Goal: Task Accomplishment & Management: Use online tool/utility

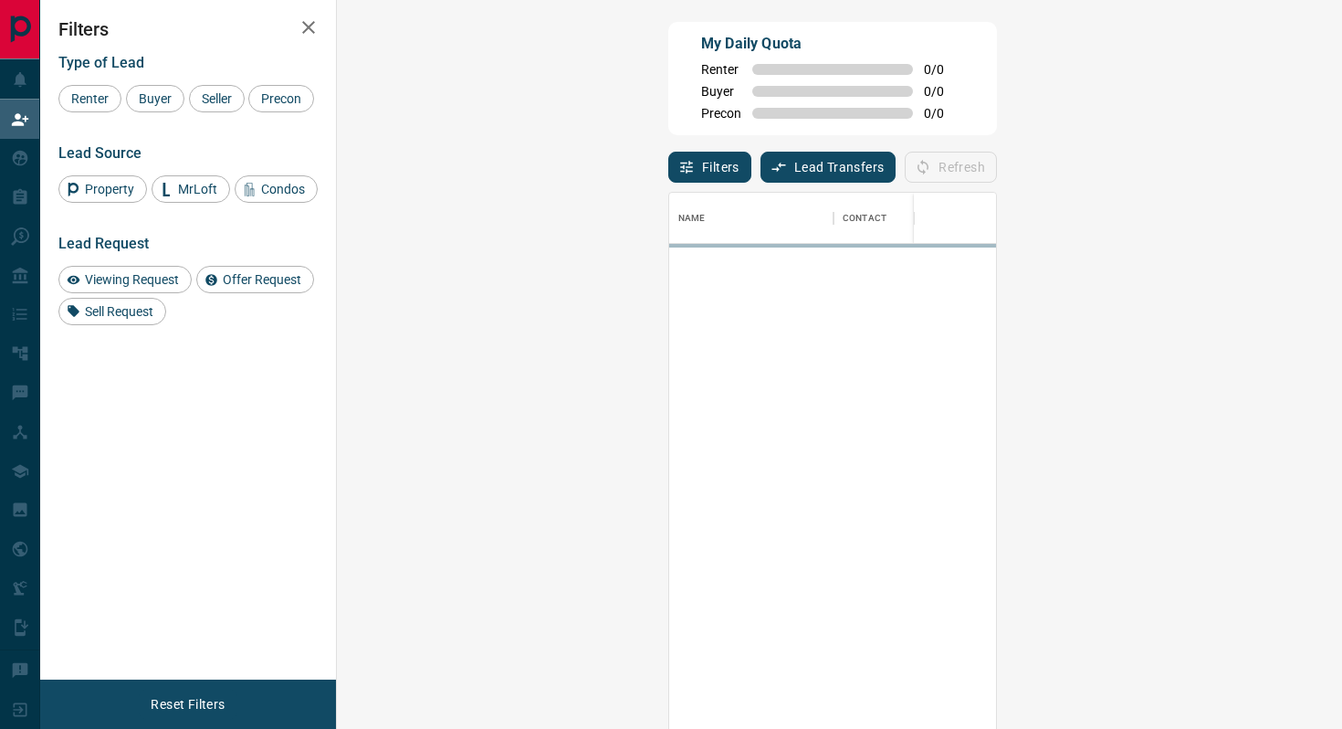
scroll to position [553, 966]
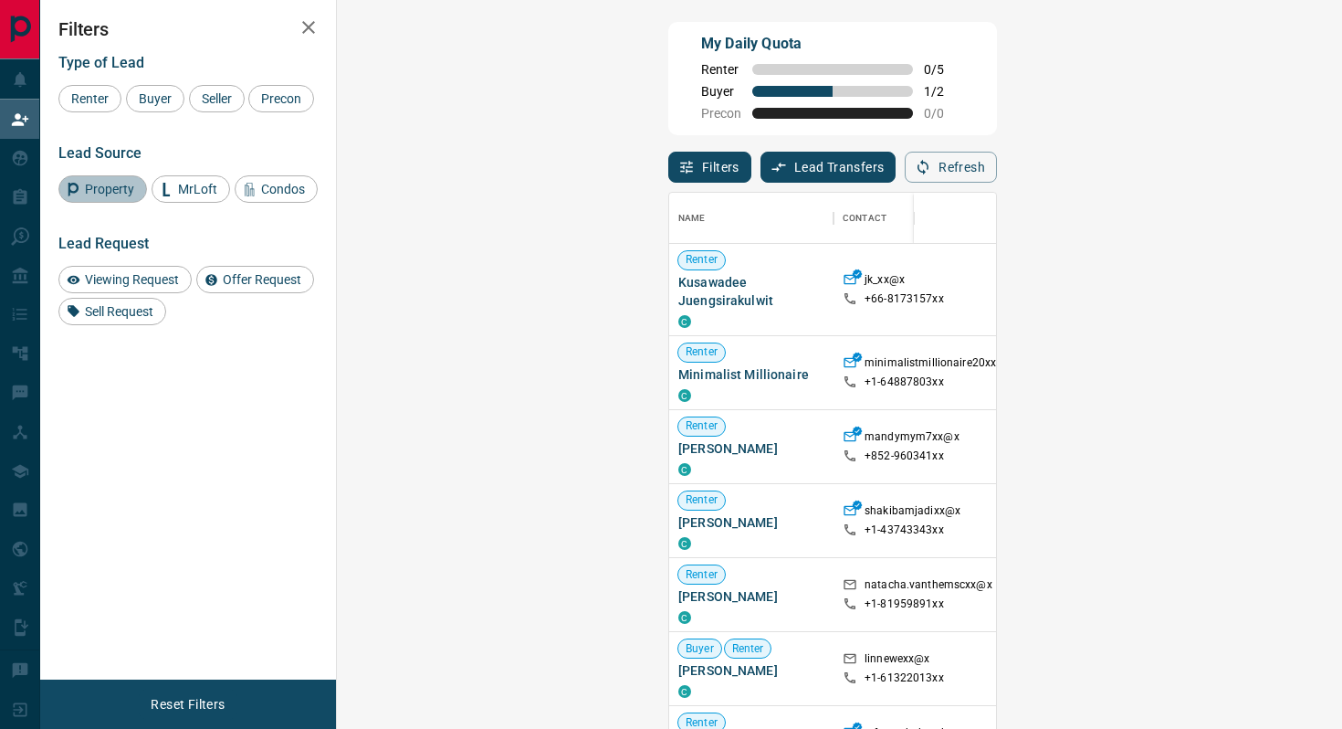
click at [126, 196] on span "Property" at bounding box center [110, 189] width 62 height 15
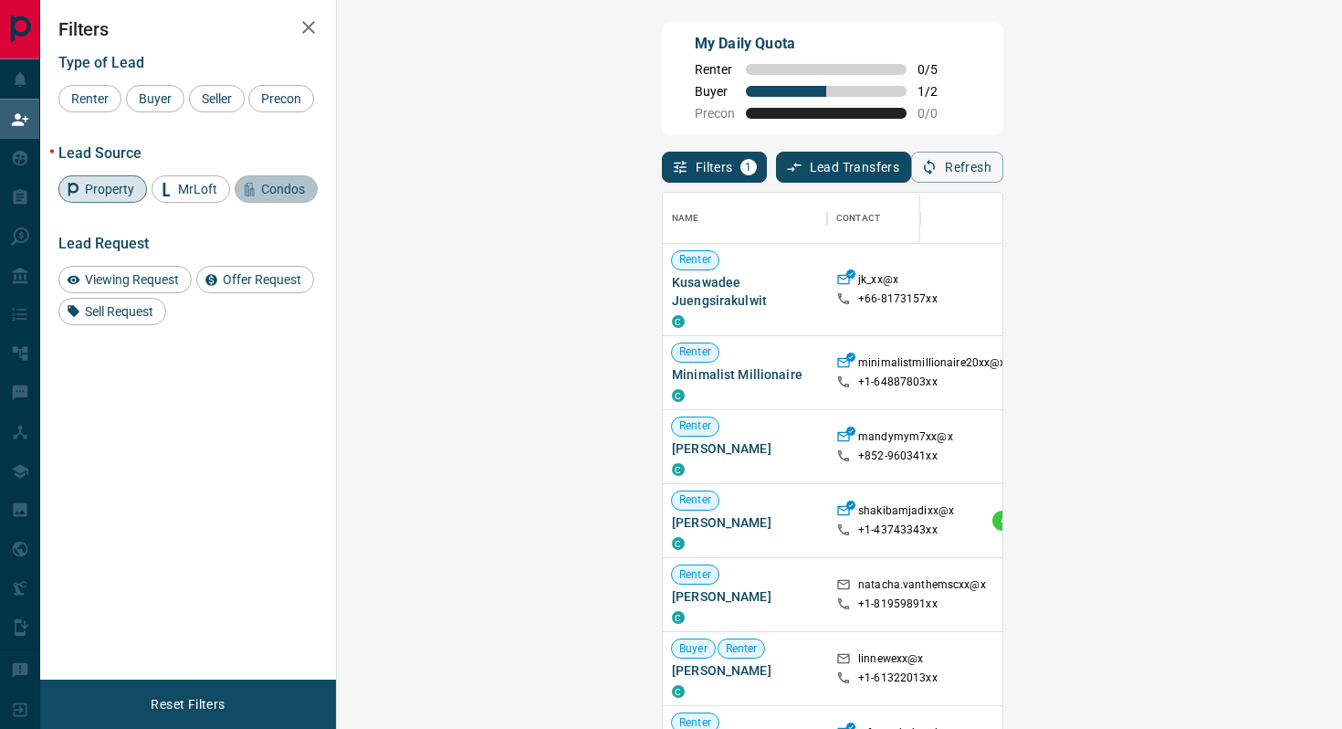
click at [271, 196] on span "Condos" at bounding box center [283, 189] width 57 height 15
click at [166, 100] on span "Buyer" at bounding box center [155, 98] width 46 height 15
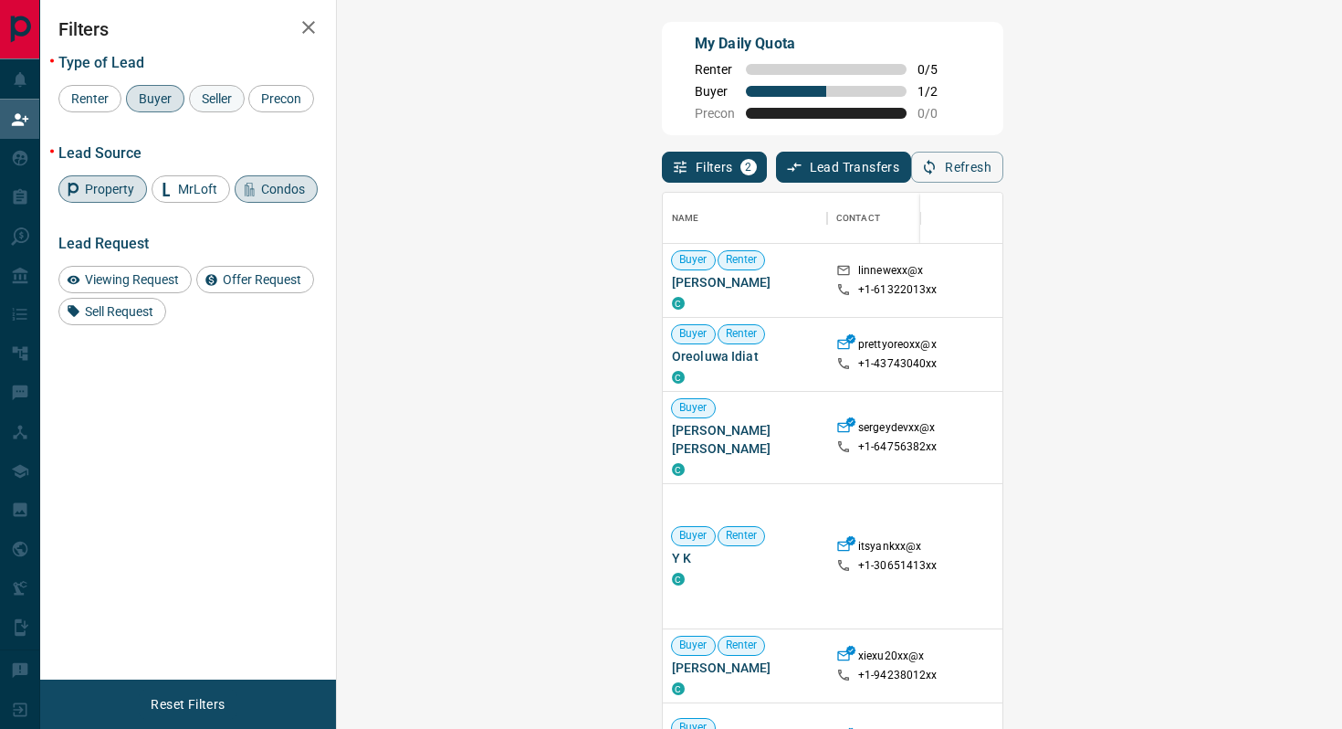
click at [231, 103] on span "Seller" at bounding box center [216, 98] width 43 height 15
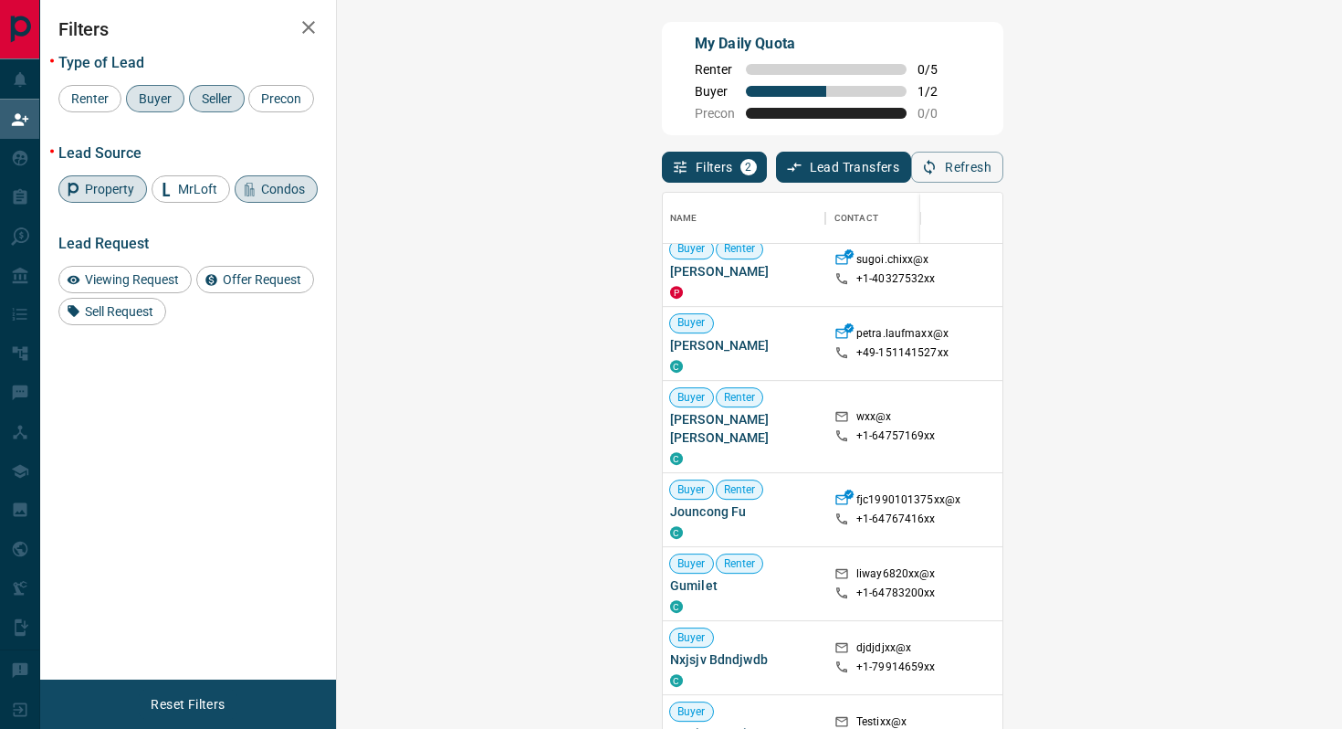
scroll to position [1079, 2]
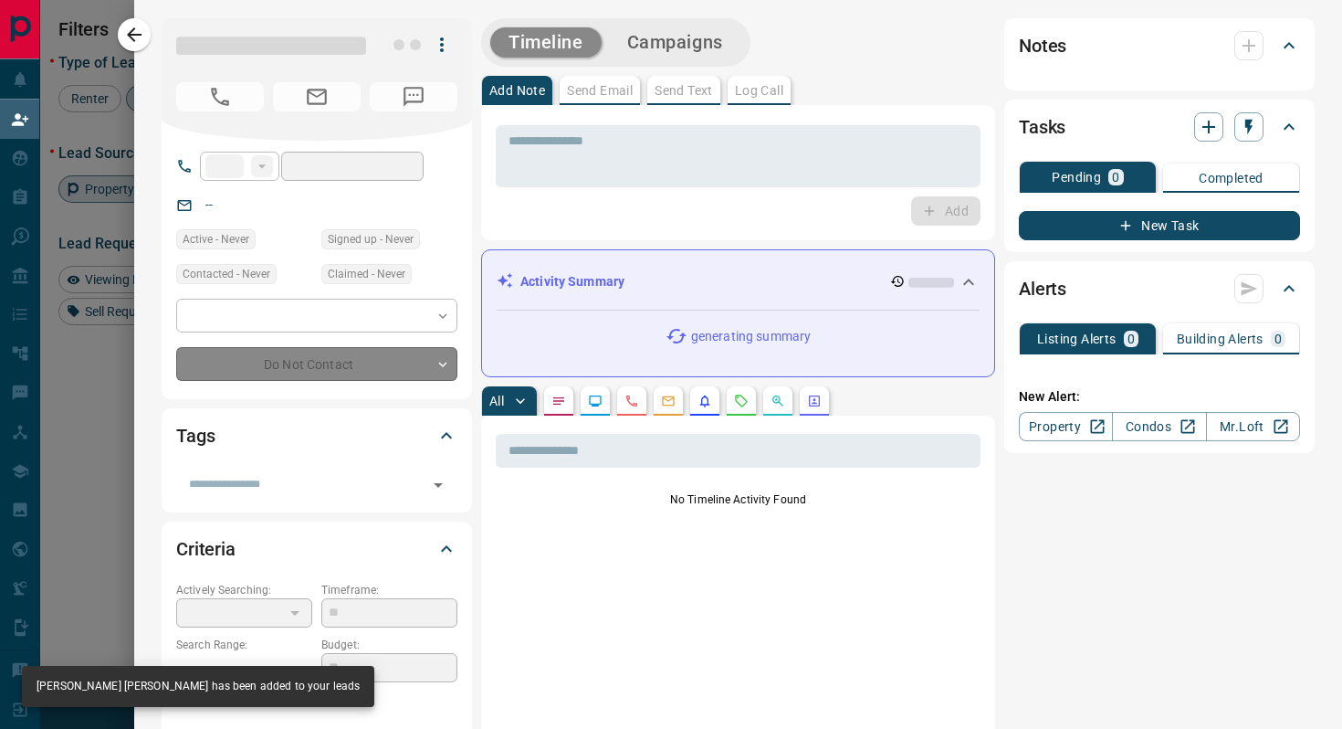
type input "**"
type input "**********"
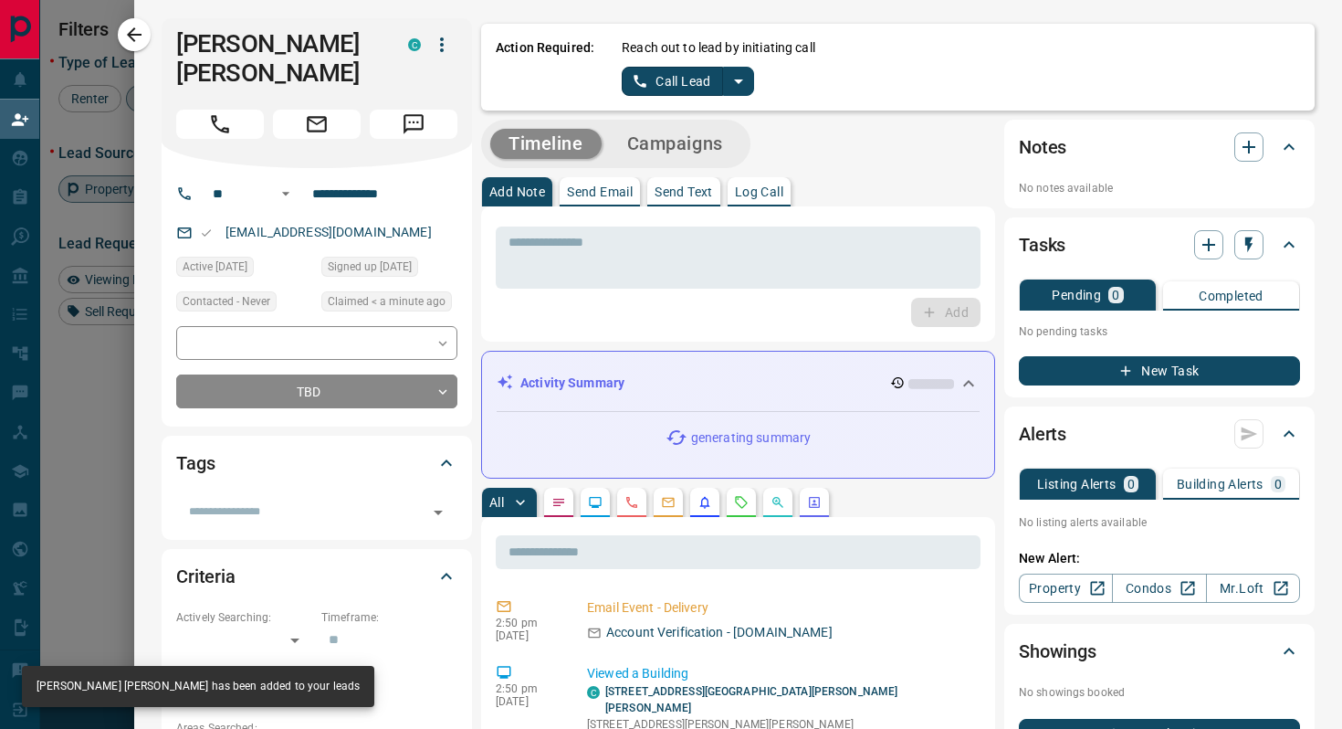
click at [732, 82] on icon "split button" at bounding box center [739, 81] width 22 height 22
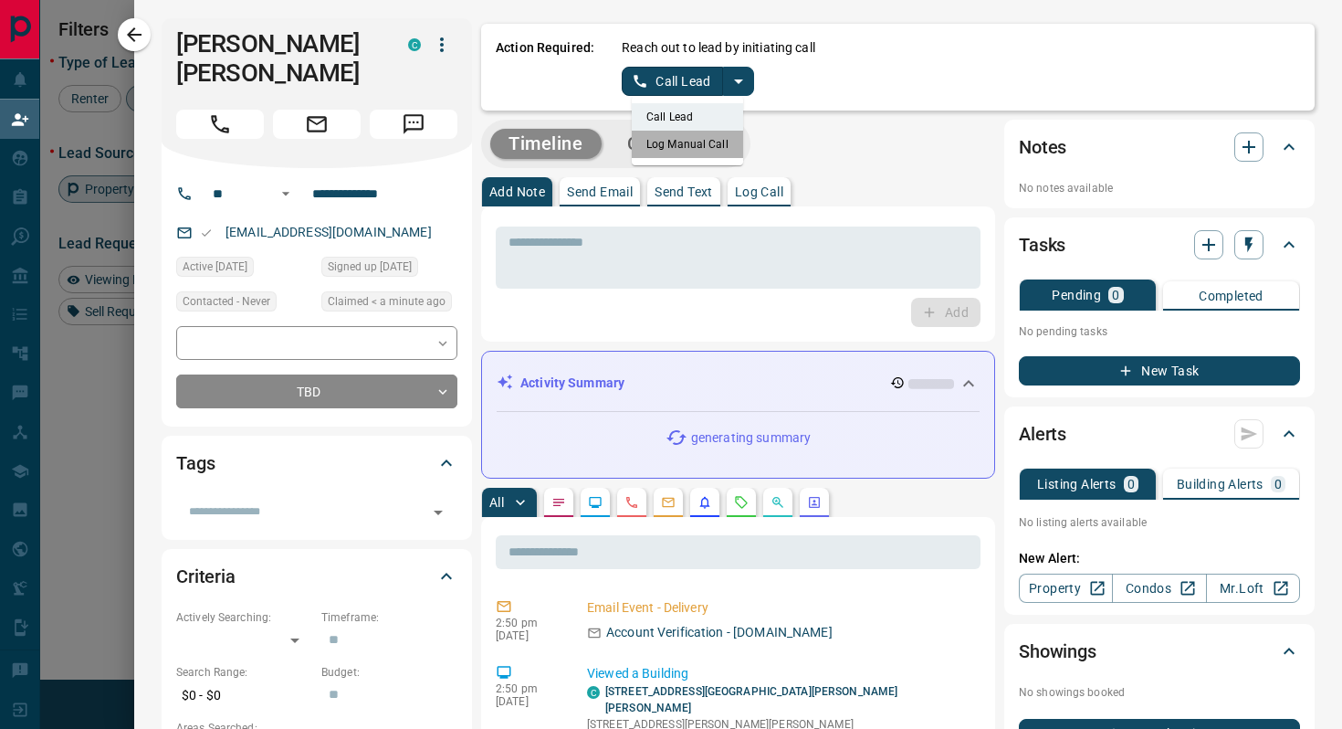
click at [691, 144] on li "Log Manual Call" at bounding box center [687, 144] width 111 height 27
click at [686, 83] on button "Log Manual Call" at bounding box center [682, 81] width 121 height 29
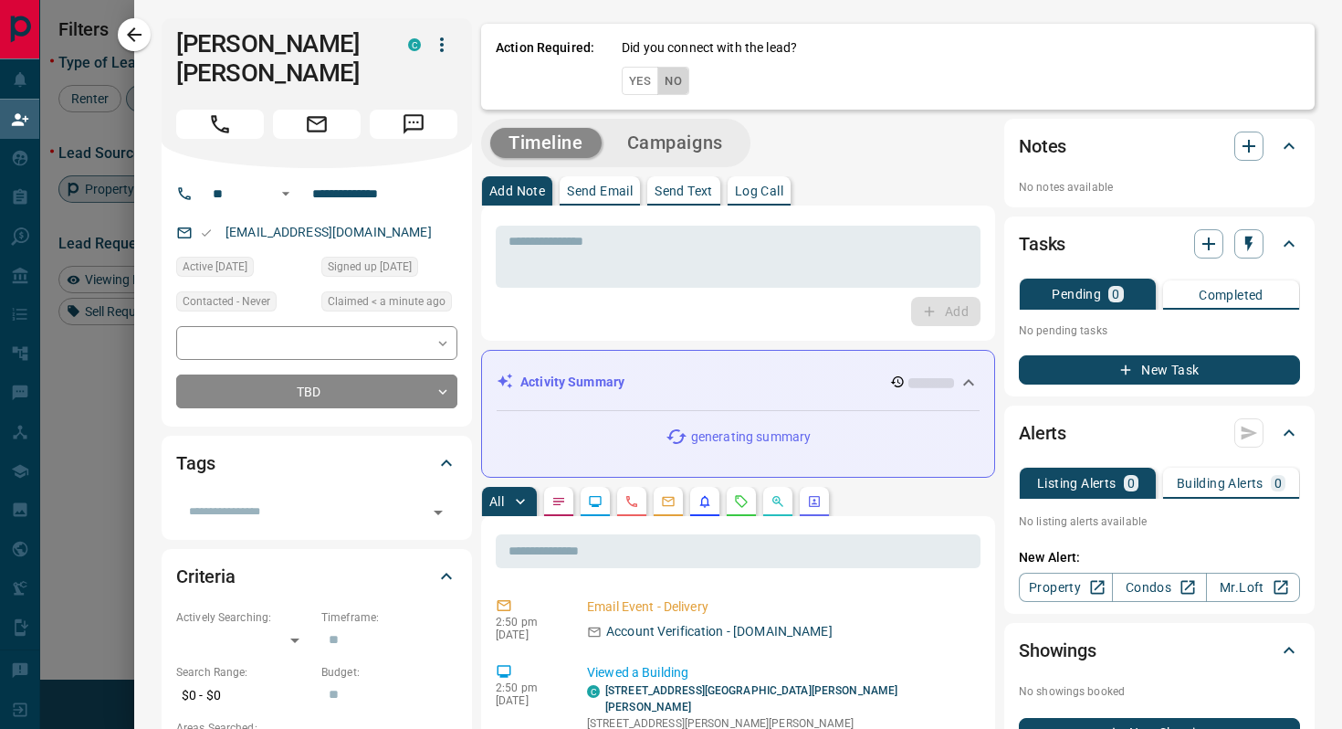
click at [686, 83] on button "No" at bounding box center [674, 81] width 32 height 28
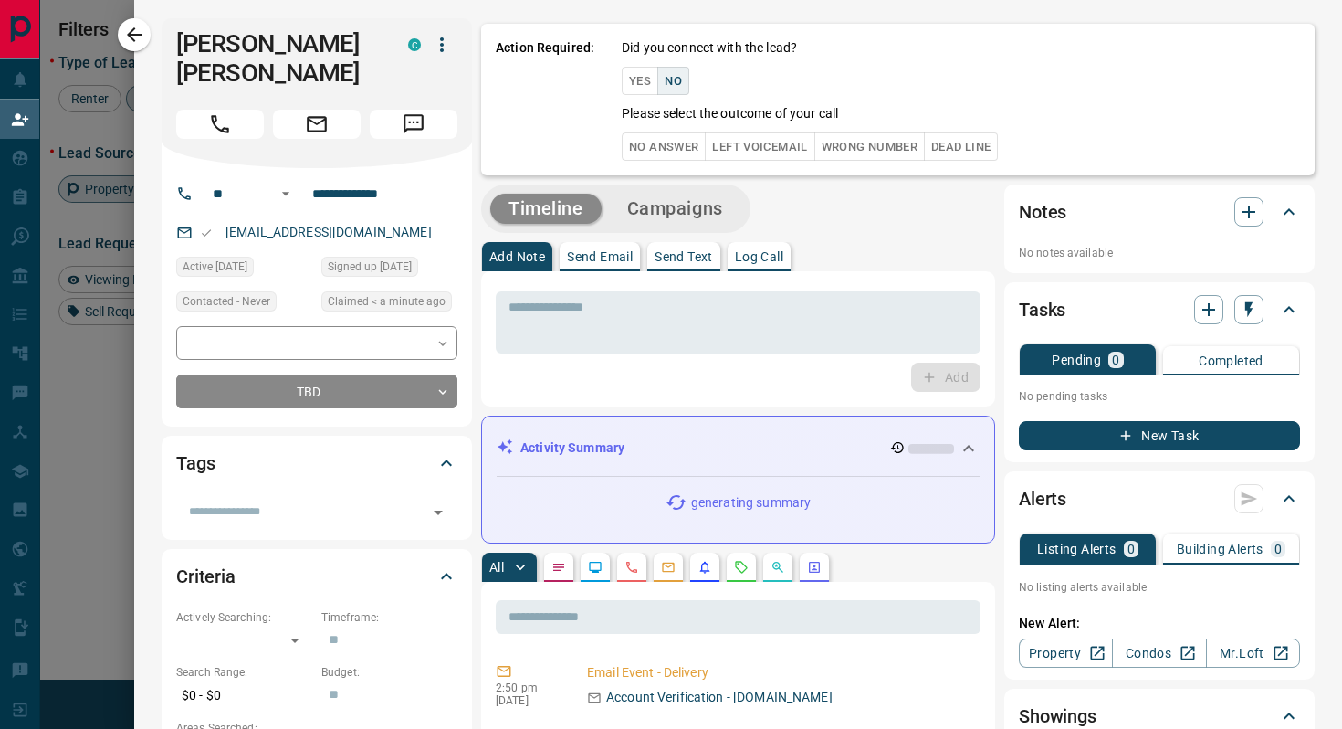
click at [672, 151] on button "No Answer" at bounding box center [664, 146] width 84 height 28
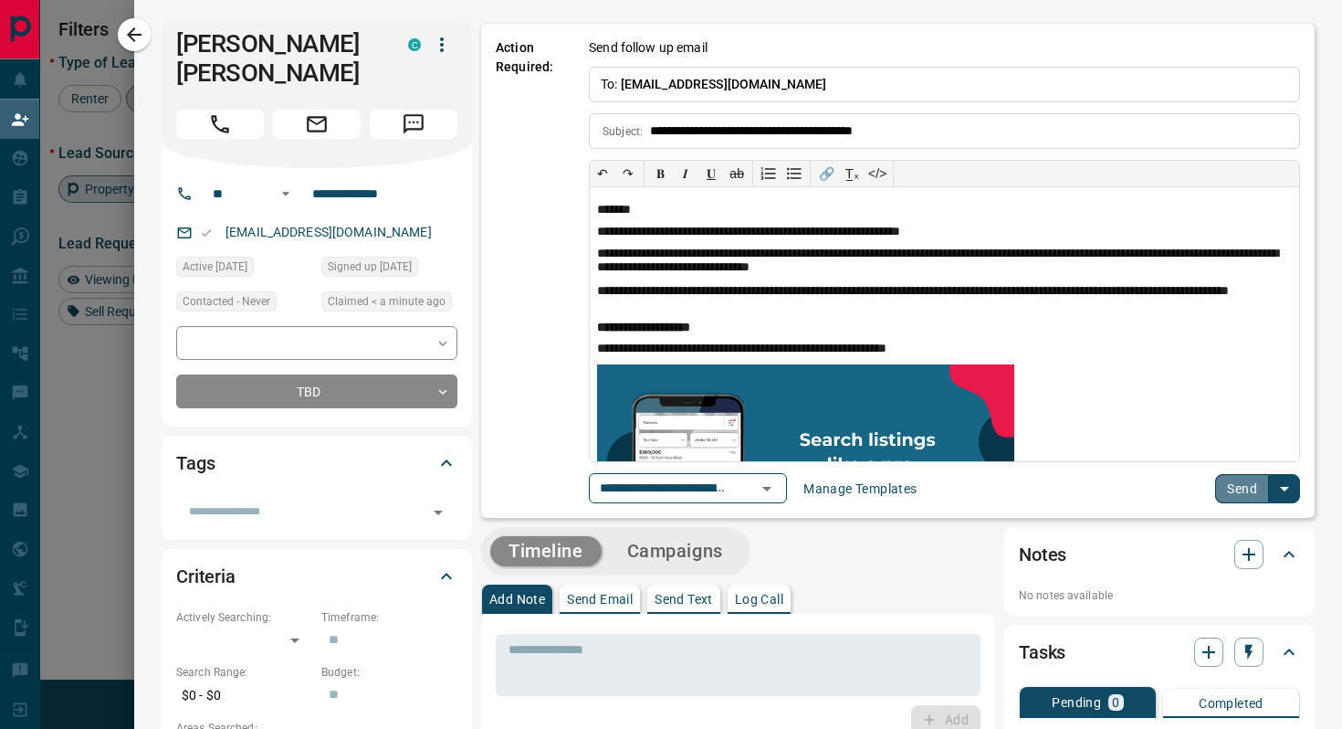
click at [1243, 501] on button "Send" at bounding box center [1243, 488] width 54 height 29
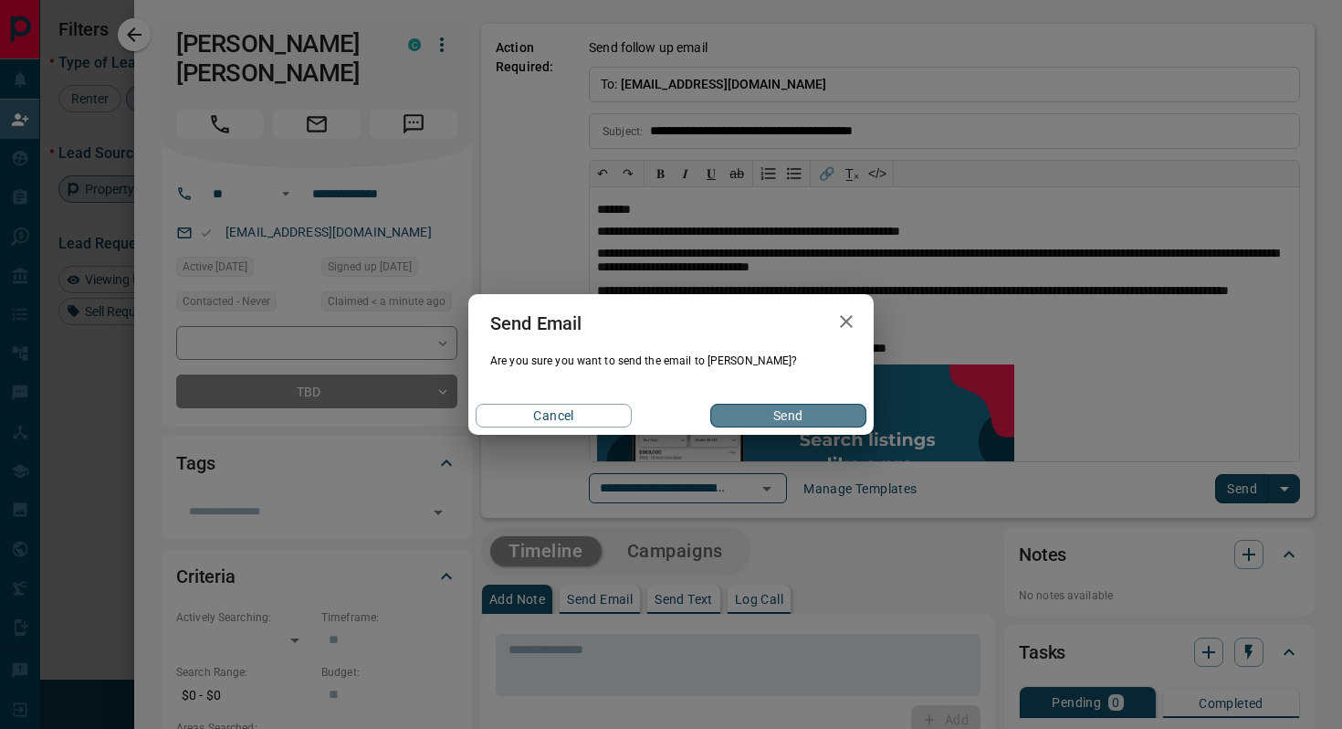
click at [776, 415] on button "Send" at bounding box center [789, 416] width 156 height 24
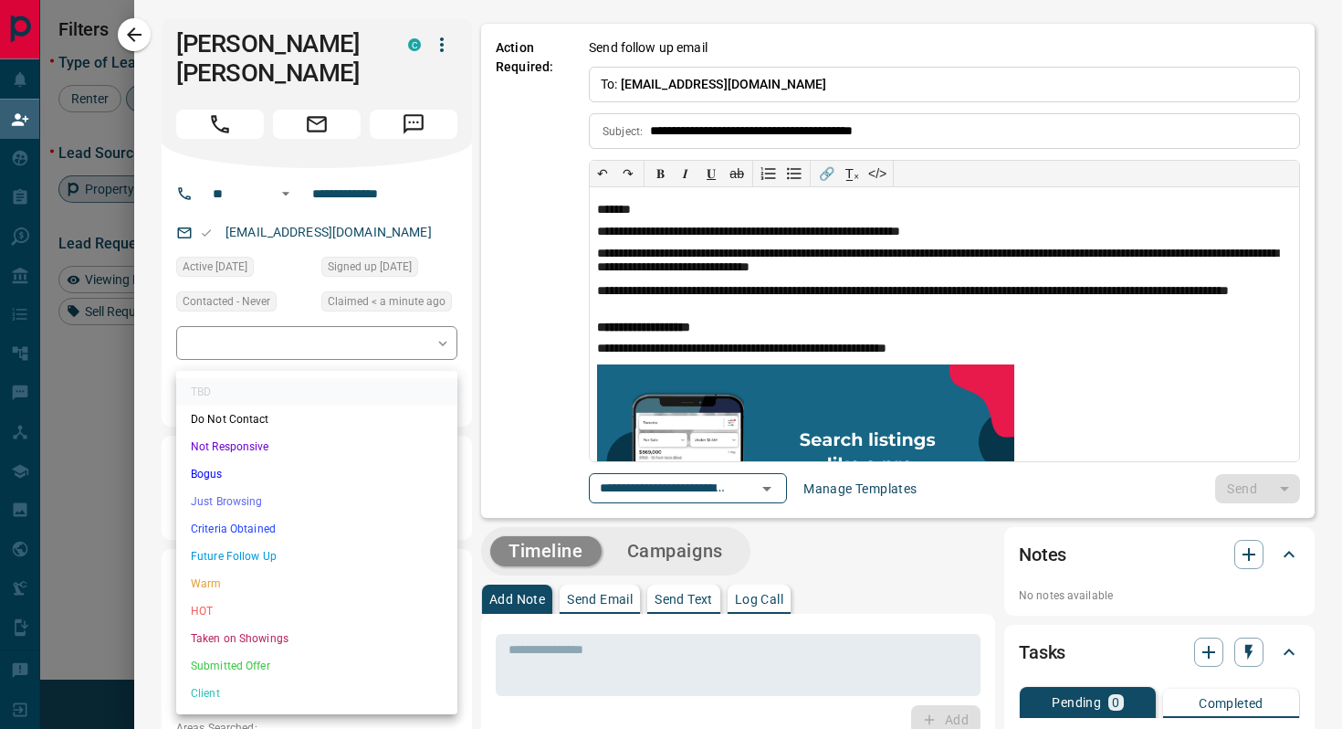
click at [318, 365] on body "Lead Transfers Claim Leads My Leads Tasks Opportunities Deals Campaigns Automat…" at bounding box center [671, 309] width 1342 height 619
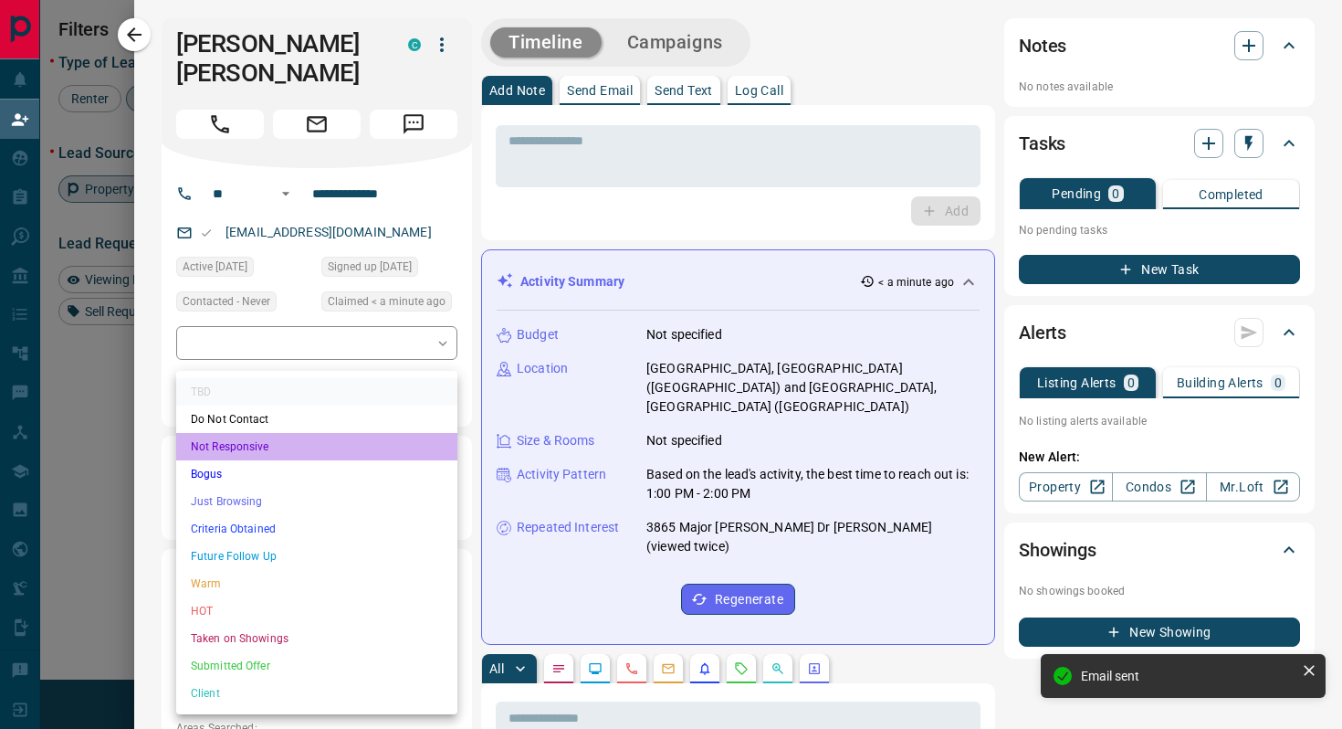
click at [248, 444] on li "Not Responsive" at bounding box center [316, 446] width 281 height 27
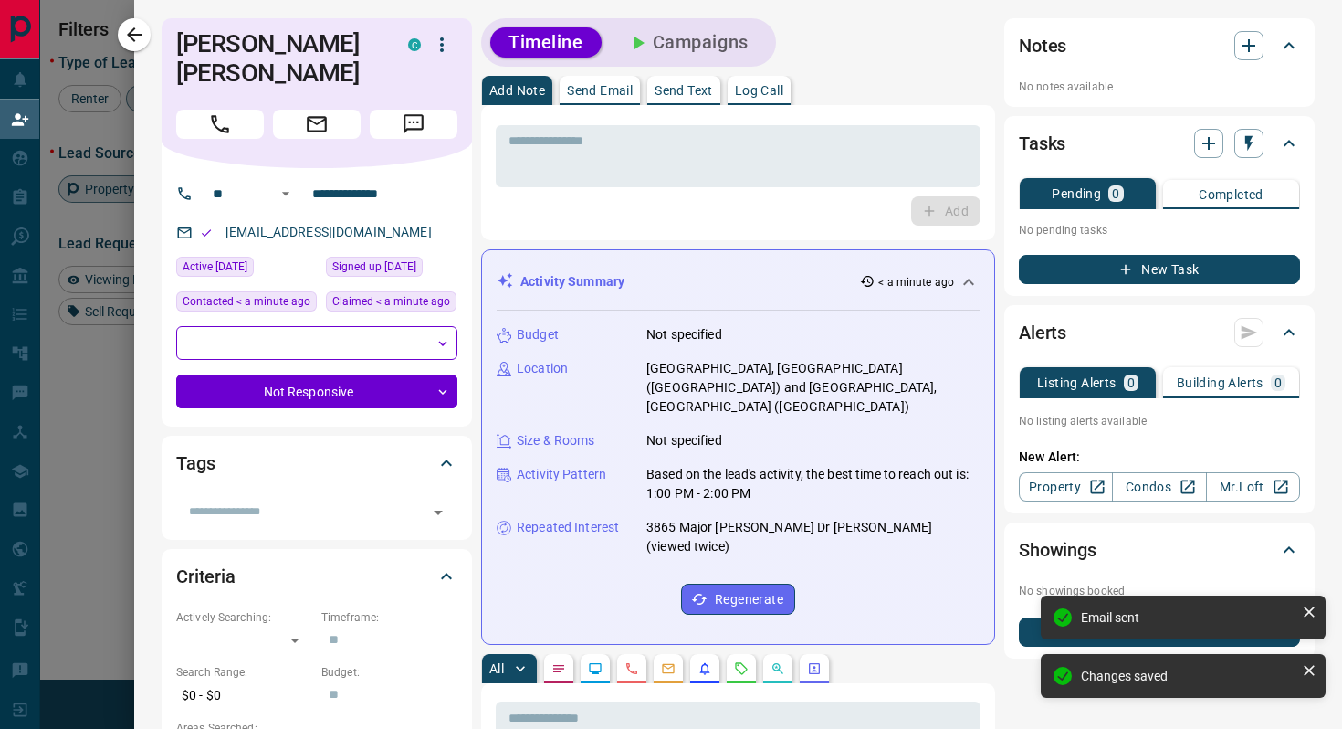
type input "*"
click at [139, 34] on icon "button" at bounding box center [134, 34] width 15 height 15
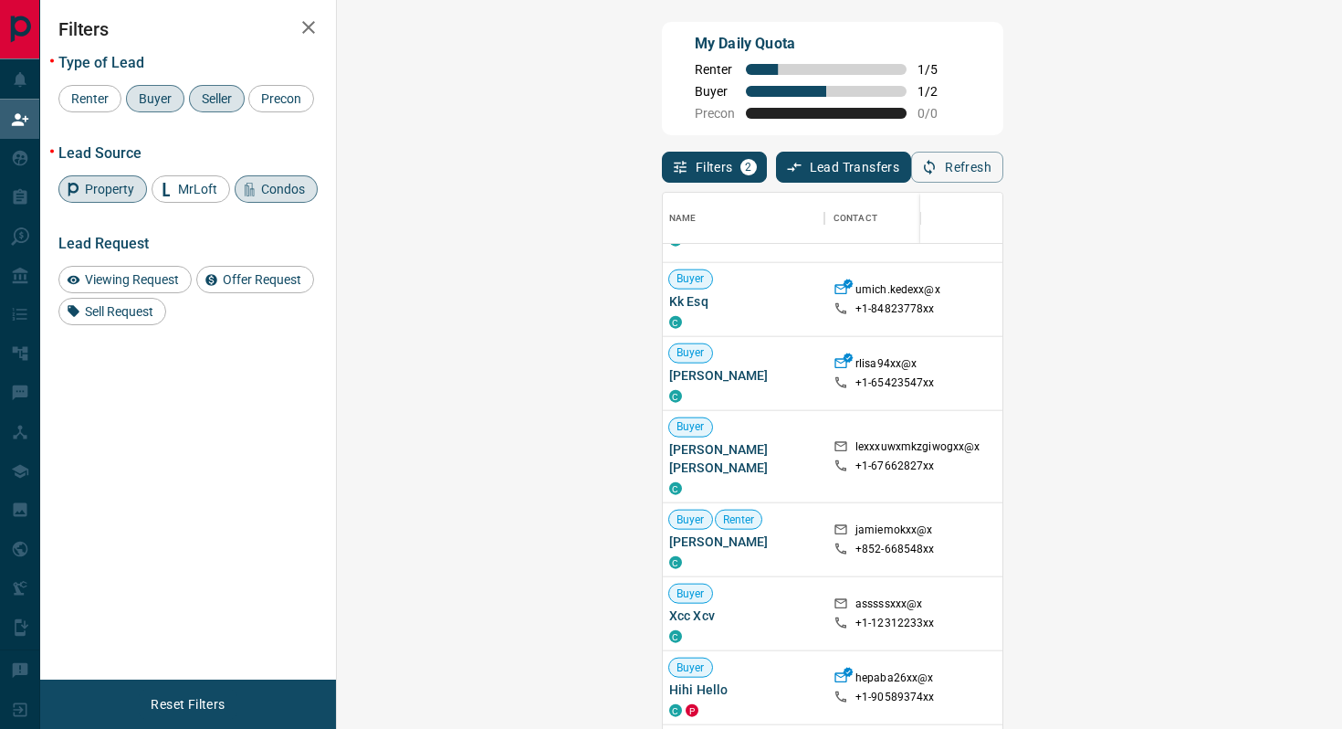
scroll to position [8360, 3]
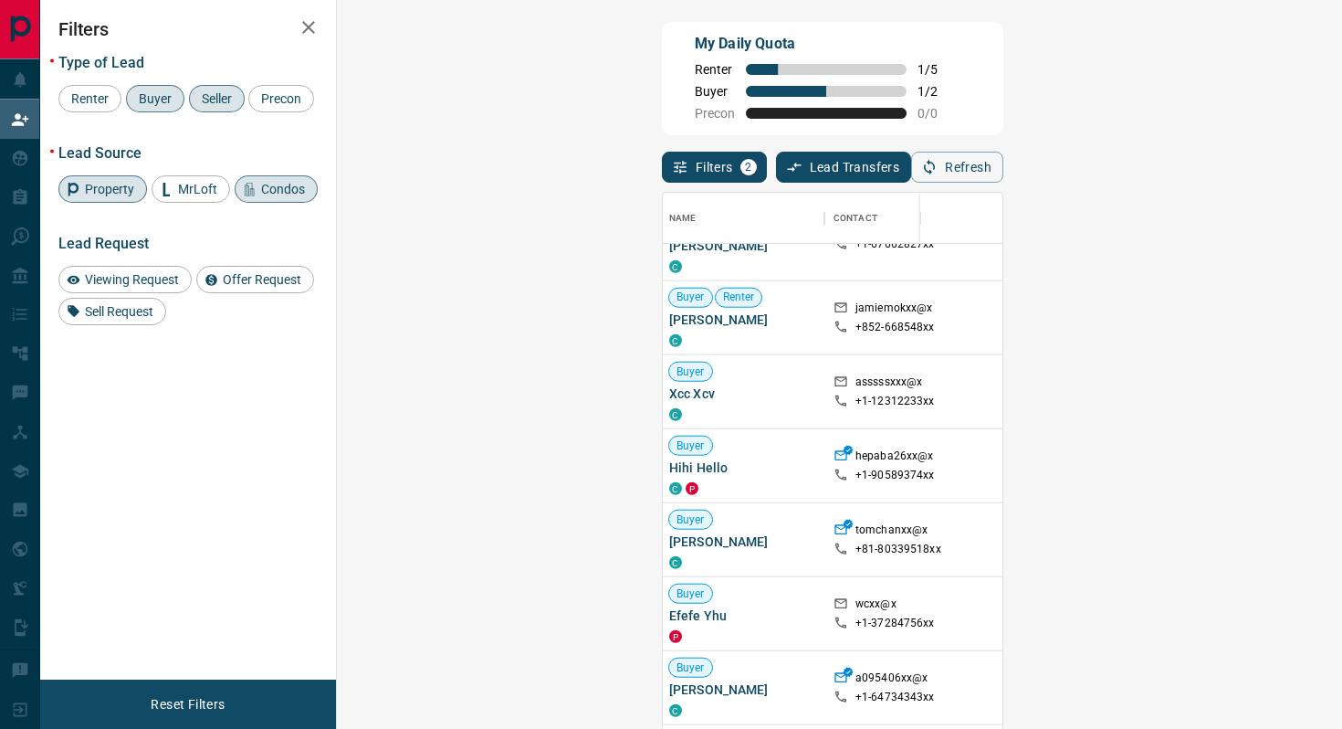
scroll to position [8574, 3]
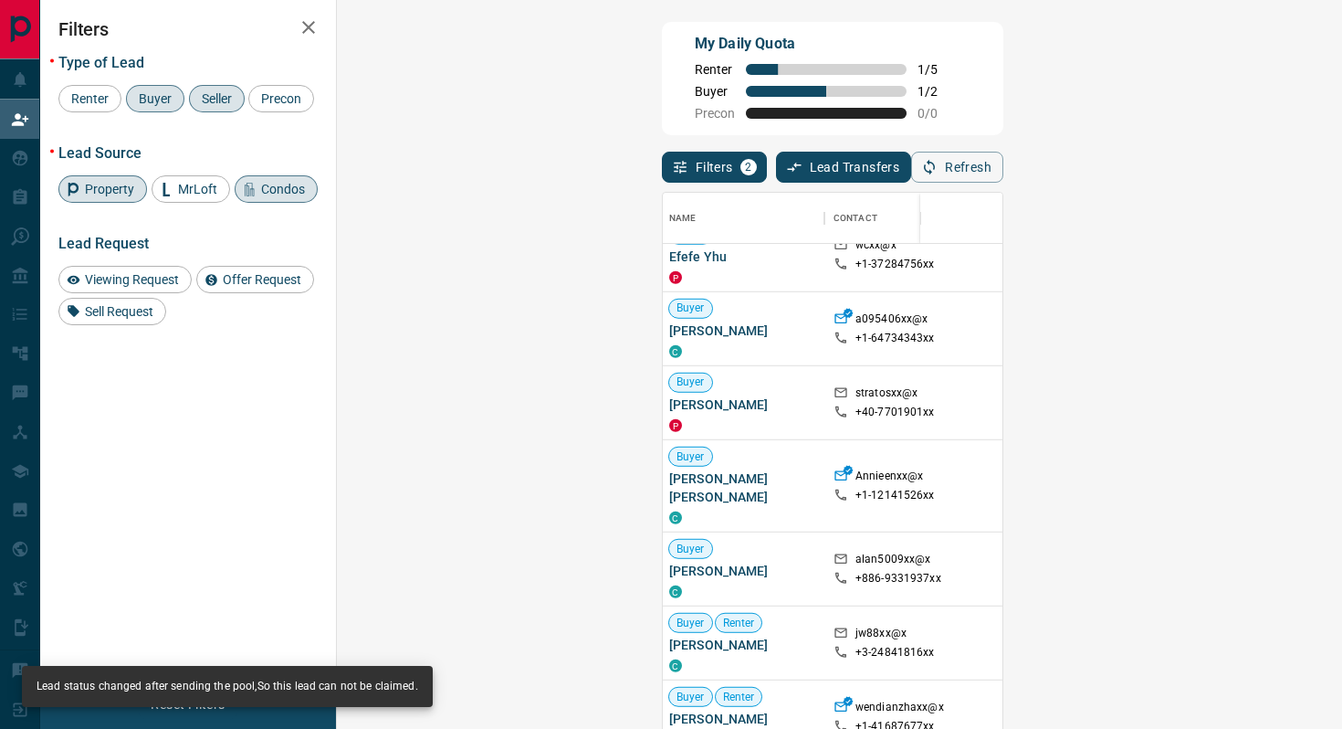
scroll to position [8921, 3]
